Goal: Task Accomplishment & Management: Complete application form

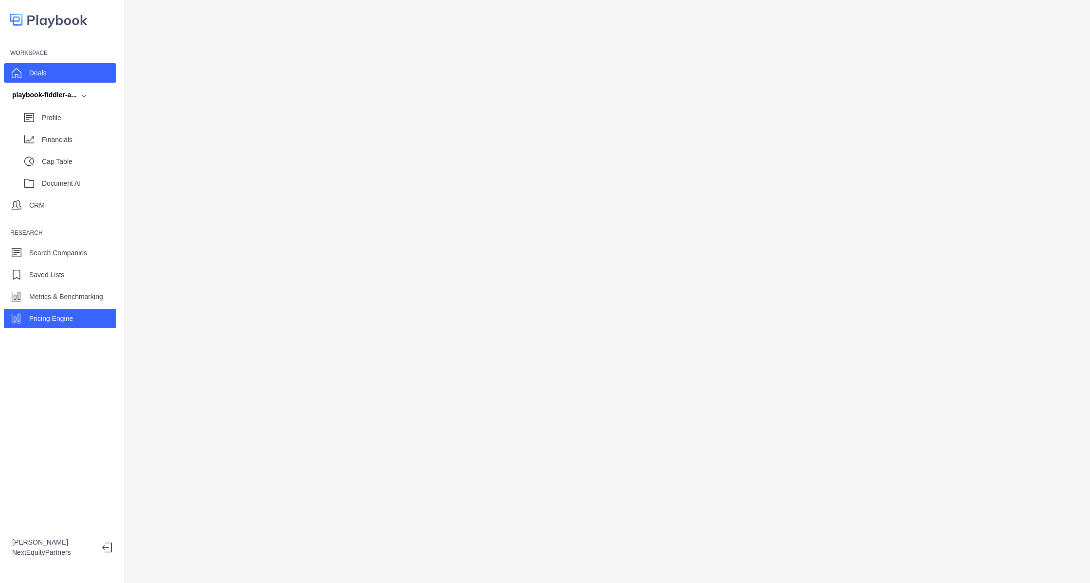
click at [54, 75] on div "Deals" at bounding box center [60, 72] width 112 height 19
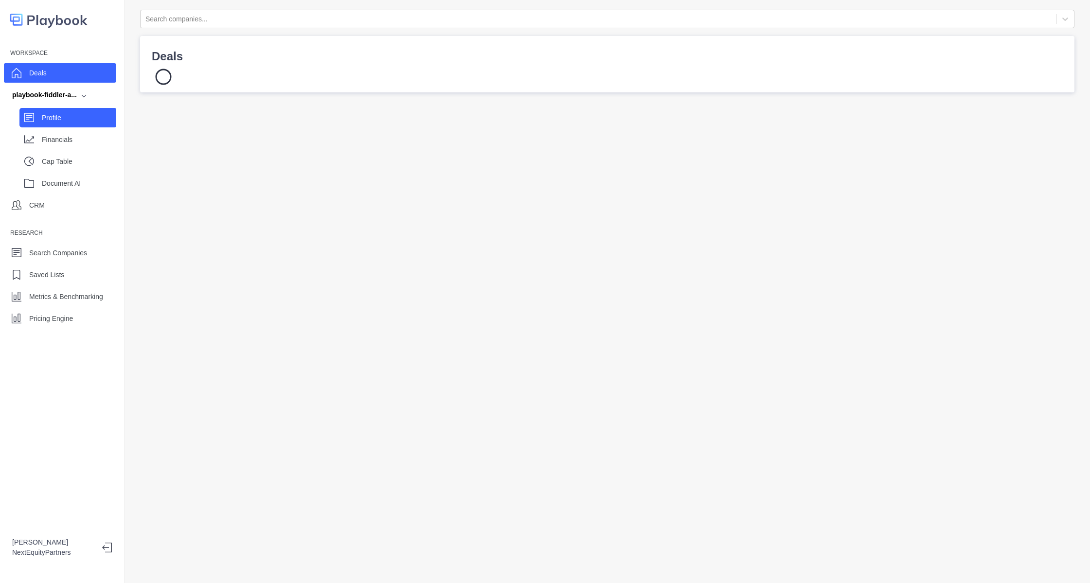
click at [97, 127] on div "Profile" at bounding box center [67, 117] width 97 height 19
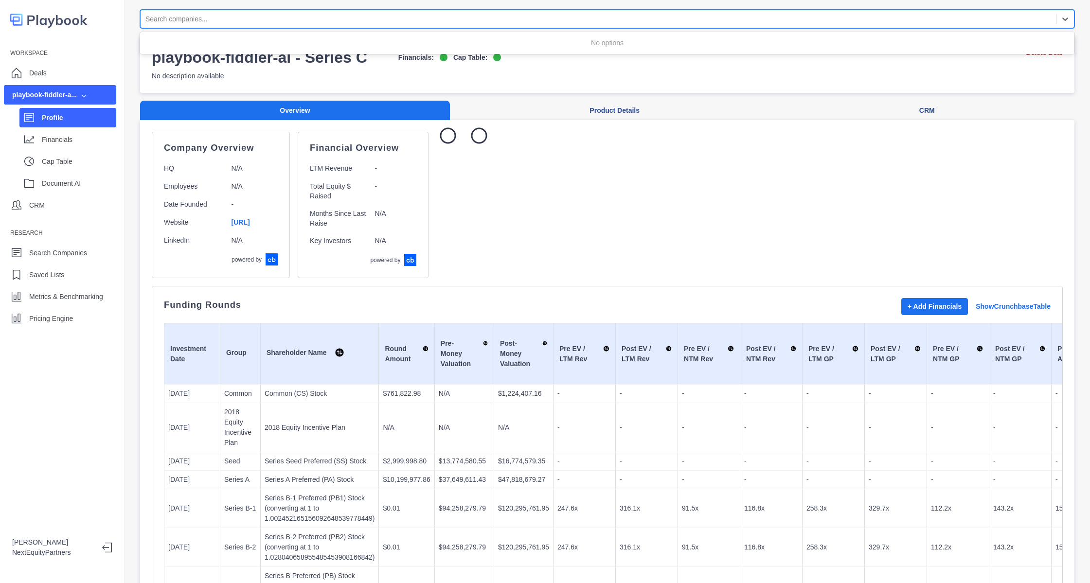
click at [334, 14] on div at bounding box center [597, 19] width 905 height 12
type input "*******"
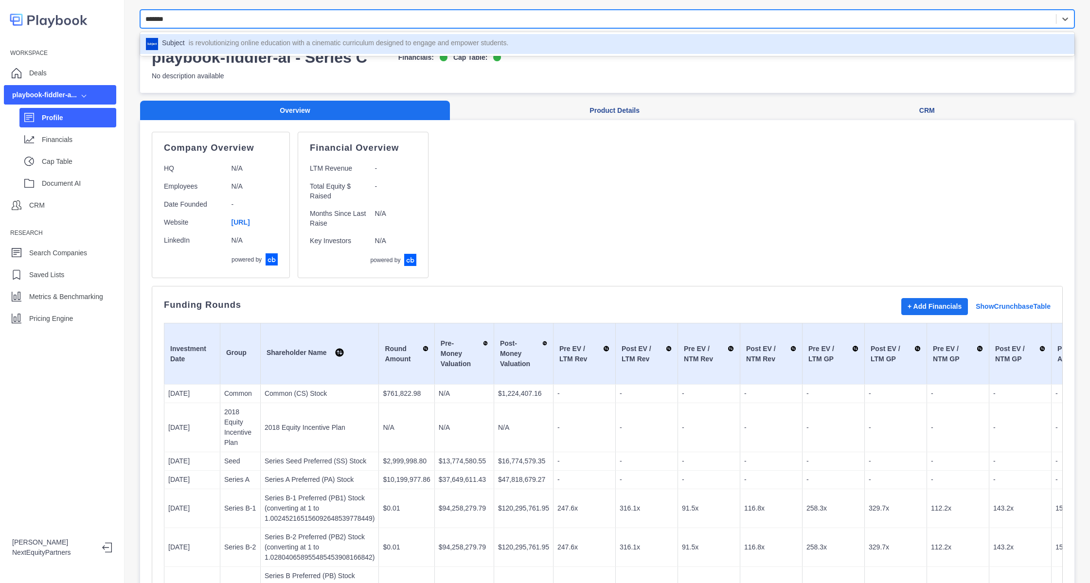
click at [319, 41] on p "is revolutionizing online education with a cinematic curriculum designed to eng…" at bounding box center [349, 44] width 320 height 12
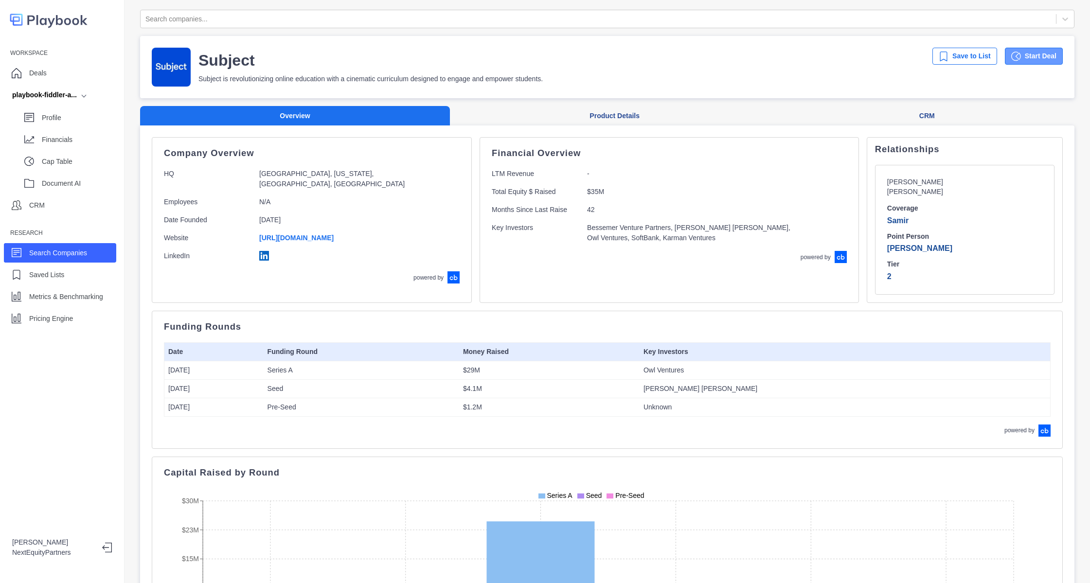
click at [1028, 56] on button "Start Deal" at bounding box center [1034, 56] width 58 height 17
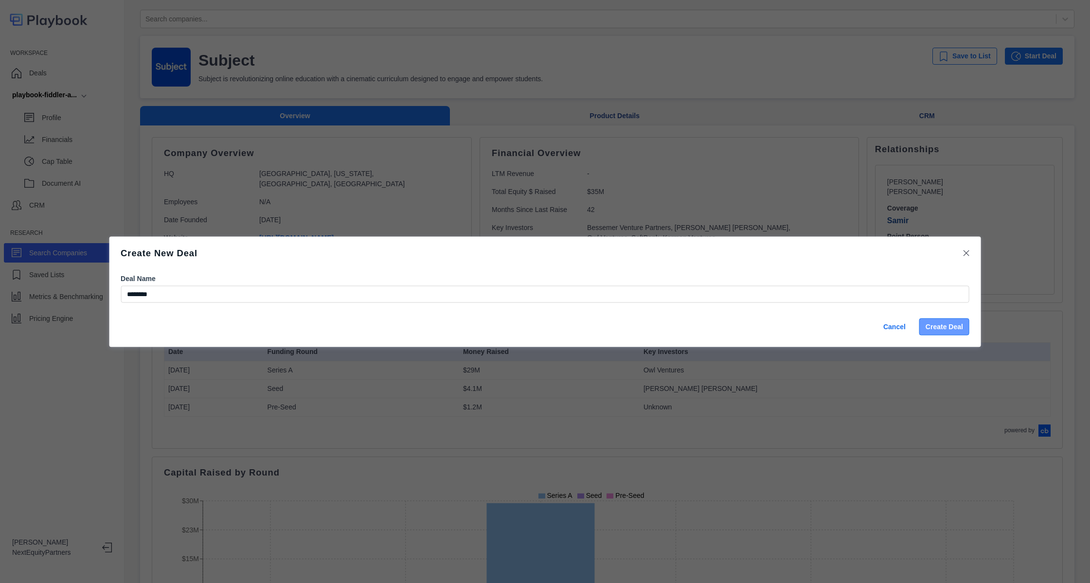
type input "********"
click at [941, 328] on button "Create Deal" at bounding box center [944, 326] width 50 height 17
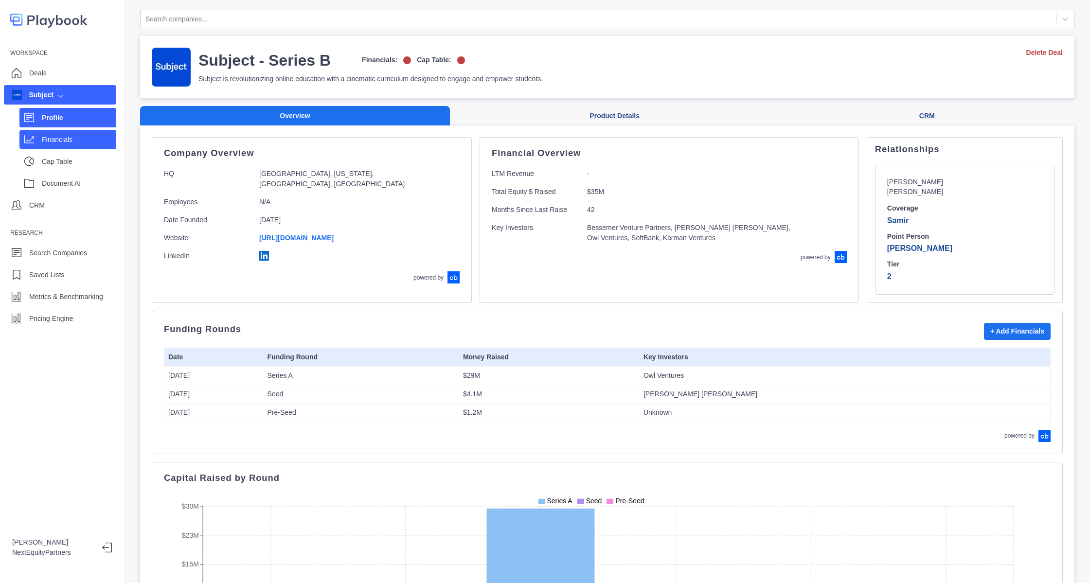
click at [35, 135] on div "Financials" at bounding box center [67, 139] width 97 height 19
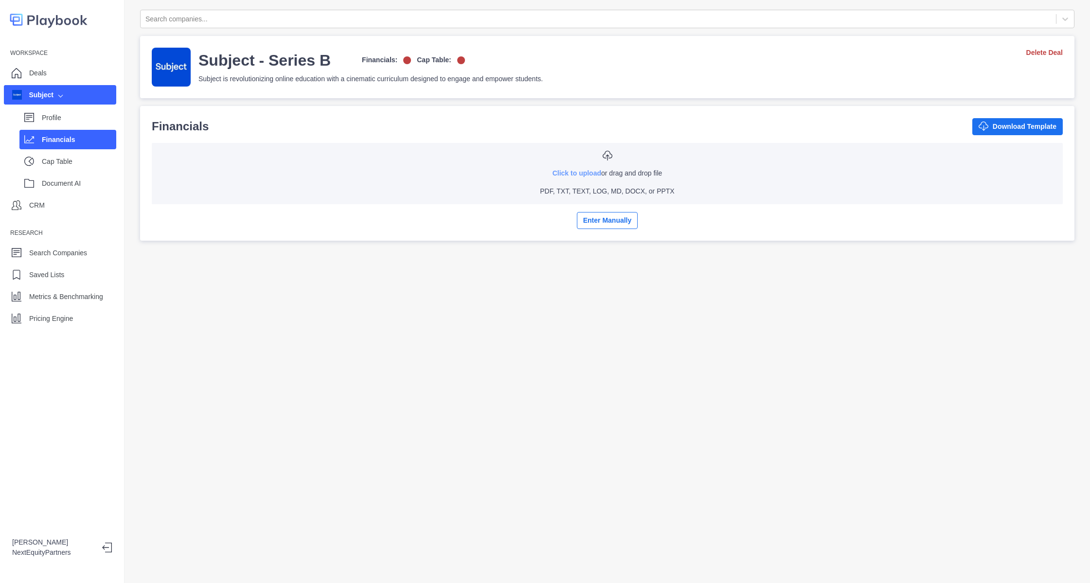
click at [552, 169] on link "Click to upload" at bounding box center [576, 173] width 49 height 8
type input "**********"
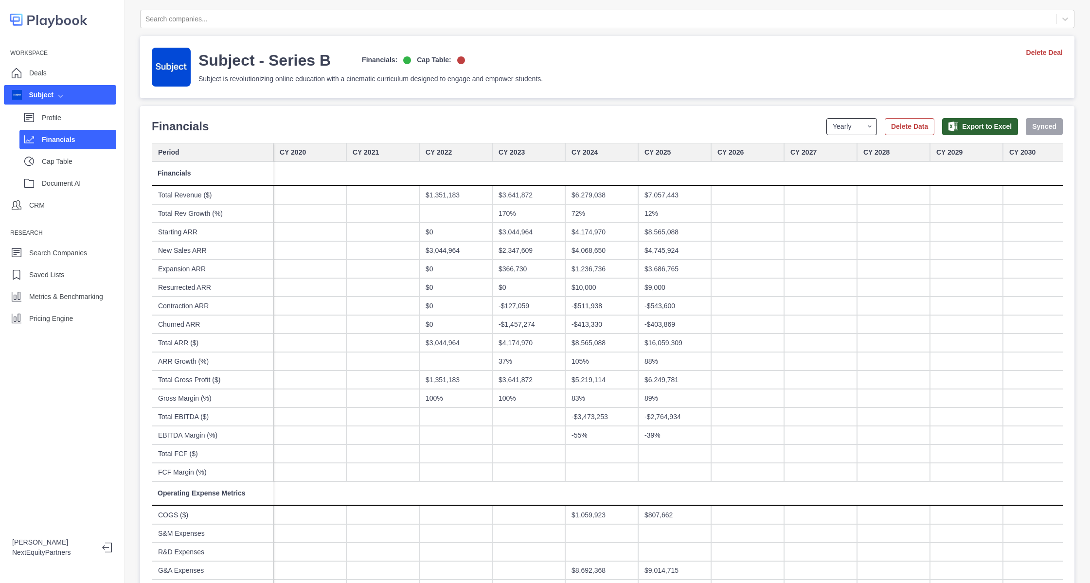
click at [837, 125] on select "Yearly Quarterly Monthly NTM LTM" at bounding box center [851, 126] width 51 height 17
click at [826, 118] on select "Yearly Quarterly Monthly NTM LTM" at bounding box center [851, 126] width 51 height 17
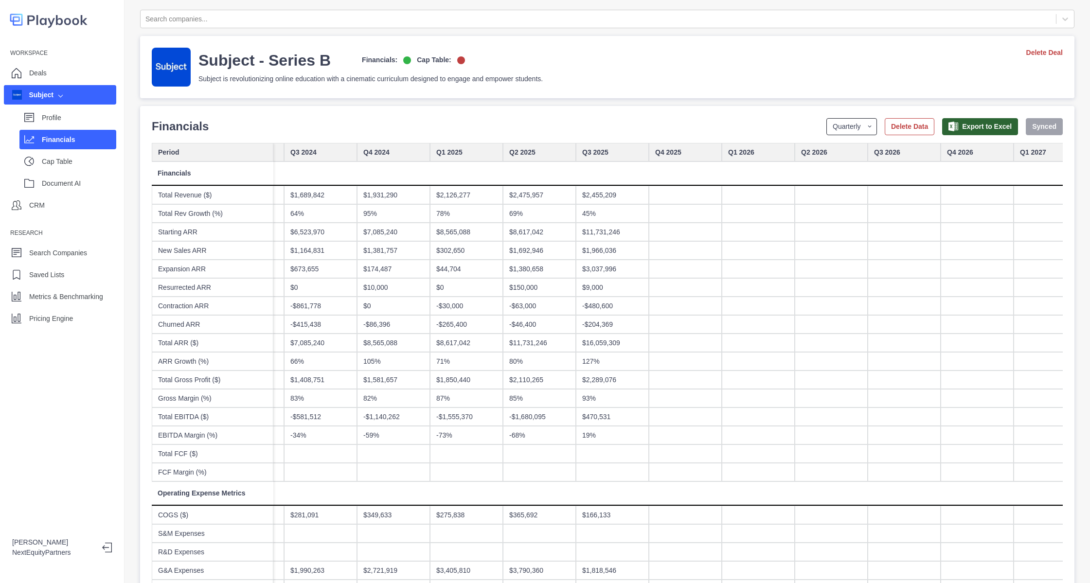
scroll to position [0, 1301]
click at [828, 126] on select "Yearly Quarterly Monthly NTM LTM" at bounding box center [851, 126] width 51 height 17
click at [826, 118] on select "Yearly Quarterly Monthly NTM LTM" at bounding box center [851, 126] width 51 height 17
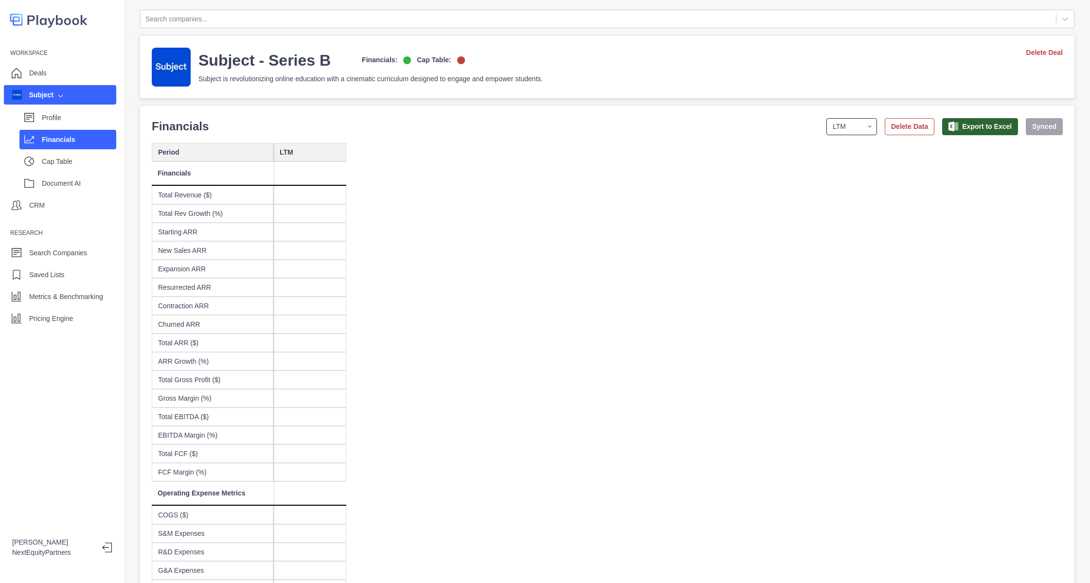
scroll to position [0, 0]
click at [837, 134] on select "Yearly Quarterly Monthly NTM LTM" at bounding box center [851, 126] width 51 height 17
click at [826, 118] on select "Yearly Quarterly Monthly NTM LTM" at bounding box center [851, 126] width 51 height 17
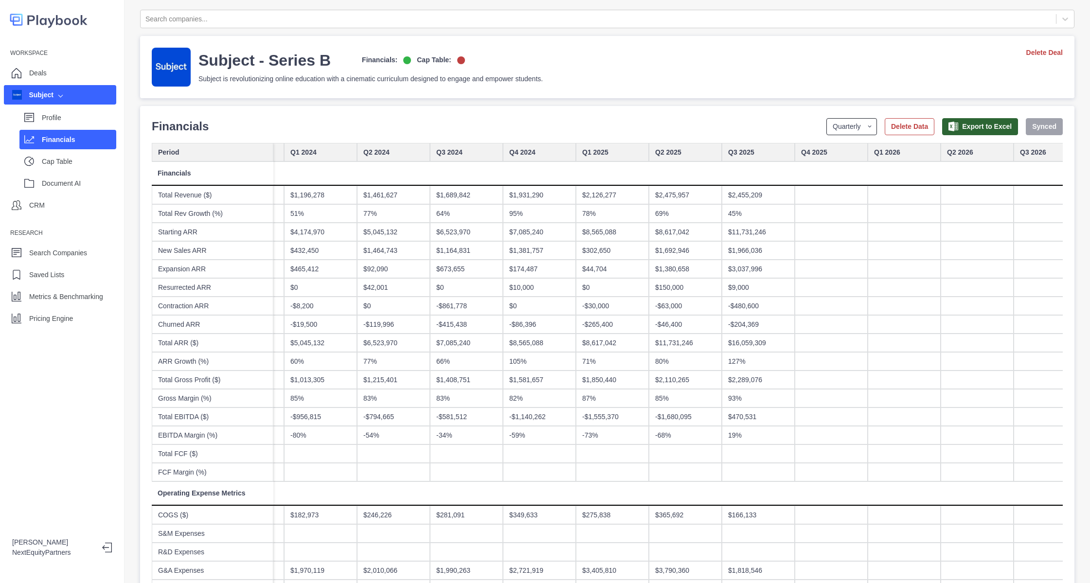
scroll to position [0, 1157]
click at [758, 359] on div "127%" at bounding box center [757, 361] width 73 height 18
click at [833, 131] on select "Yearly Quarterly Monthly NTM LTM" at bounding box center [851, 126] width 51 height 17
select select "monthly"
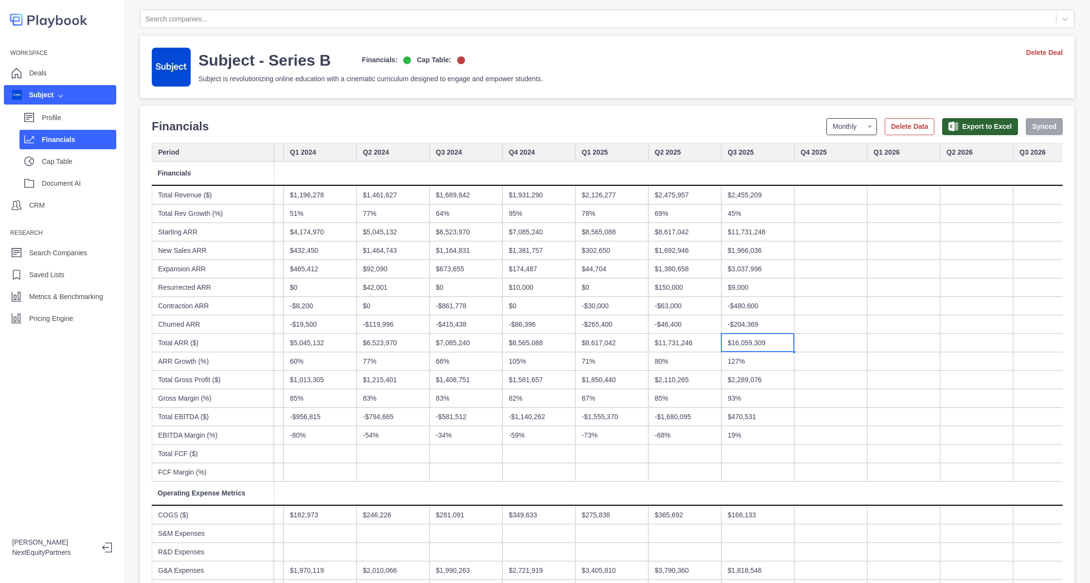
click at [826, 118] on select "Yearly Quarterly Monthly NTM LTM" at bounding box center [851, 126] width 51 height 17
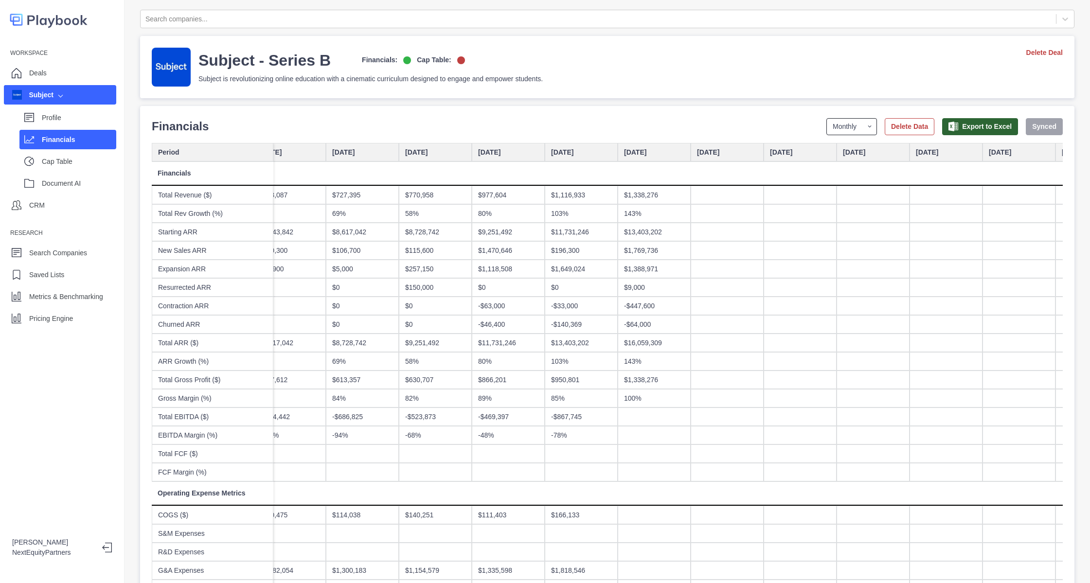
scroll to position [0, 4533]
